Goal: Information Seeking & Learning: Learn about a topic

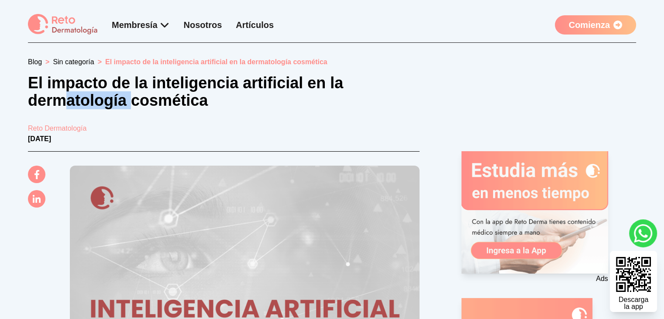
drag, startPoint x: 60, startPoint y: 93, endPoint x: 132, endPoint y: 95, distance: 72.1
click at [132, 95] on h1 "El impacto de la inteligencia artificial en la dermatología cosmética" at bounding box center [195, 91] width 335 height 35
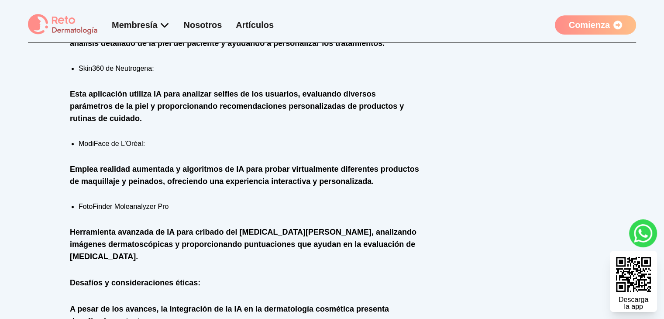
scroll to position [830, 0]
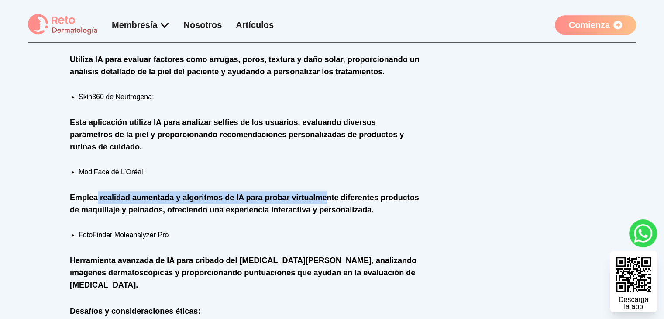
drag, startPoint x: 96, startPoint y: 192, endPoint x: 327, endPoint y: 194, distance: 230.6
click at [327, 194] on h3 "Emplea realidad aumentada y algoritmos de IA para probar virtualmente diferente…" at bounding box center [245, 203] width 350 height 24
drag, startPoint x: 361, startPoint y: 194, endPoint x: 174, endPoint y: 193, distance: 186.9
click at [174, 193] on h3 "Emplea realidad aumentada y algoritmos de IA para probar virtualmente diferente…" at bounding box center [245, 203] width 350 height 24
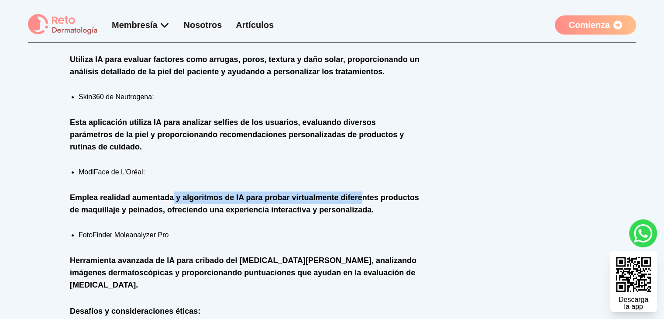
click at [174, 193] on h3 "Emplea realidad aumentada y algoritmos de IA para probar virtualmente diferente…" at bounding box center [245, 203] width 350 height 24
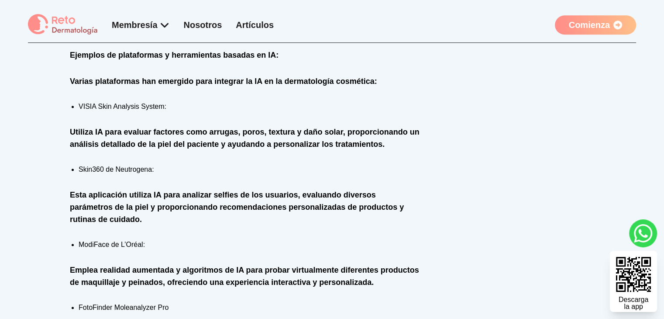
scroll to position [742, 0]
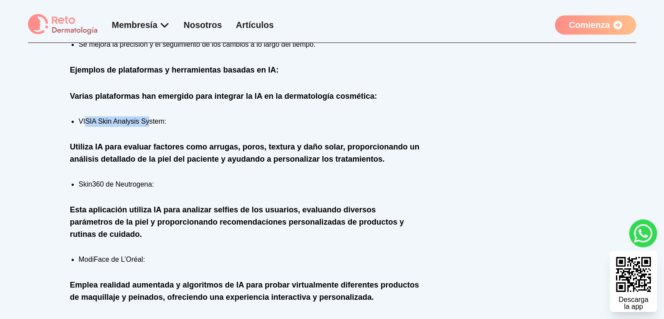
drag, startPoint x: 85, startPoint y: 119, endPoint x: 150, endPoint y: 114, distance: 65.7
click at [150, 114] on div "La inteligencia artificial (IA) está revolucionando la dermatología cosmética, …" at bounding box center [245, 190] width 350 height 1113
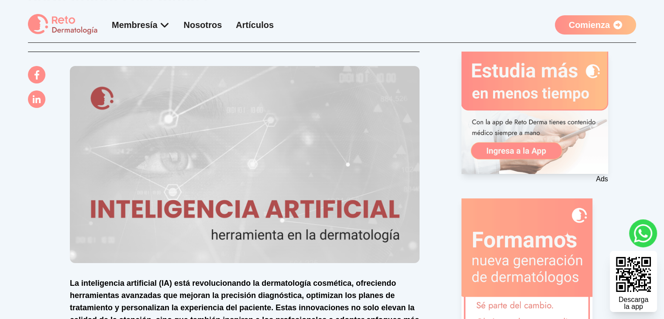
scroll to position [87, 0]
